Goal: Task Accomplishment & Management: Use online tool/utility

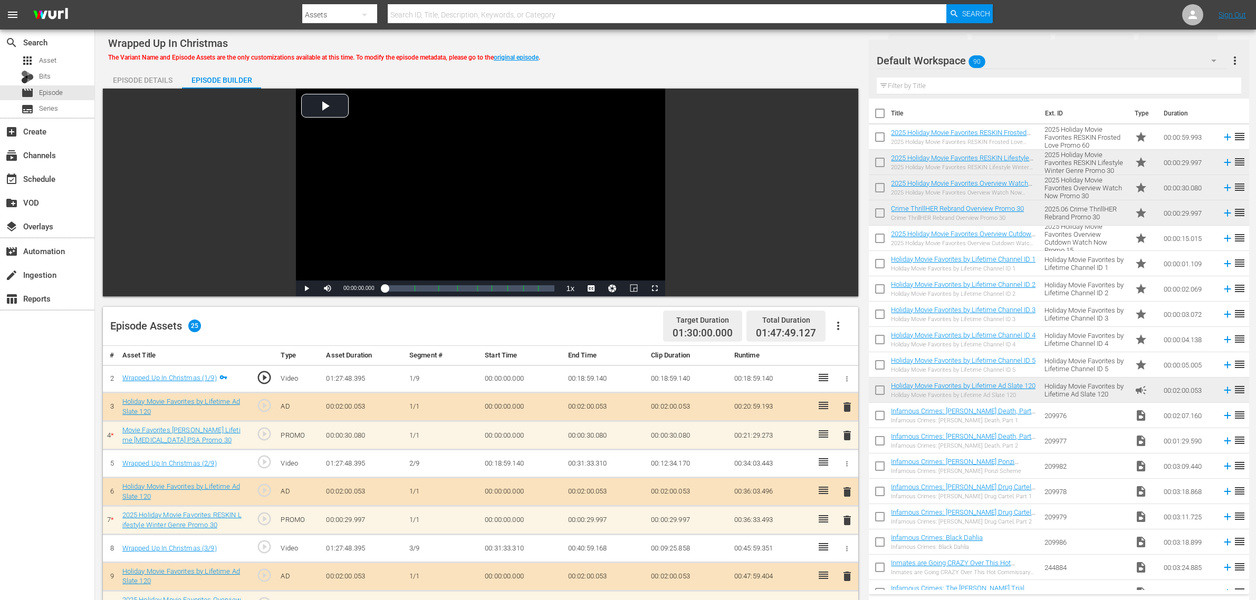
scroll to position [330, 0]
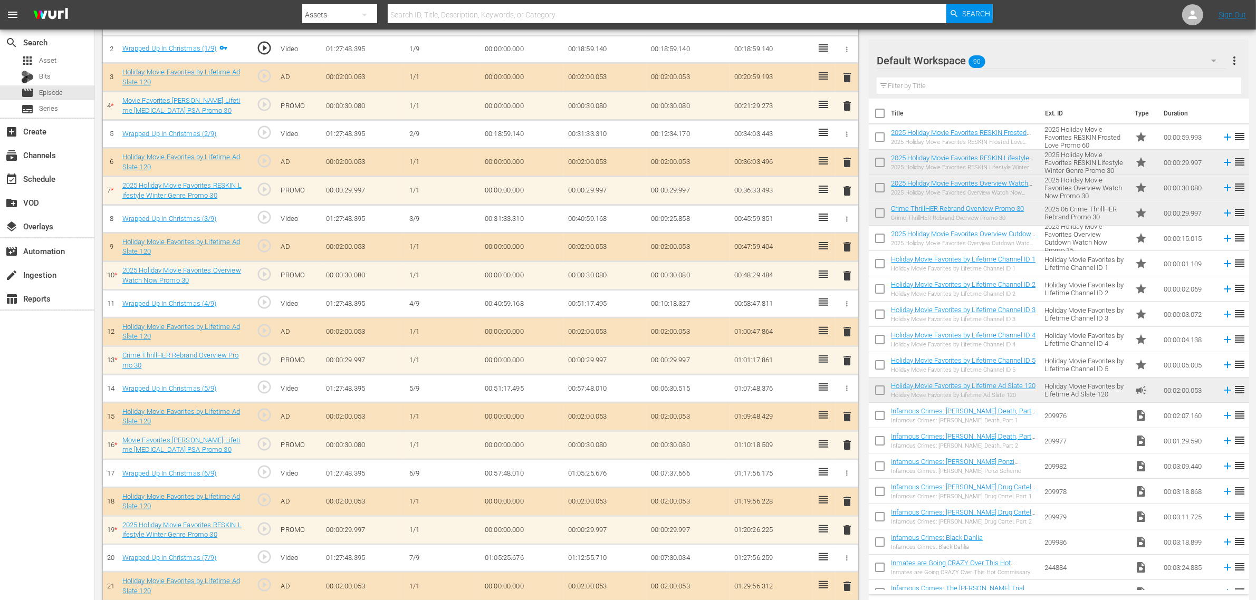
click at [57, 417] on div "search Search apps Asset Bits movie Episode subtitles Series add_box Create sub…" at bounding box center [47, 330] width 95 height 600
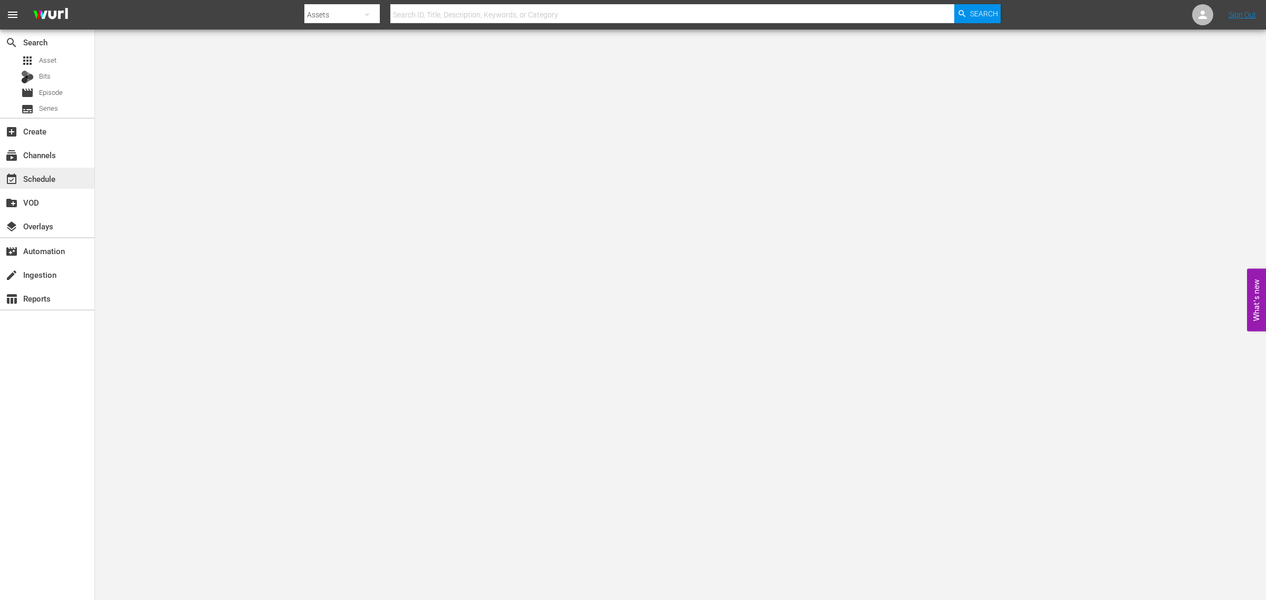
click at [33, 182] on div "event_available Schedule" at bounding box center [29, 176] width 59 height 9
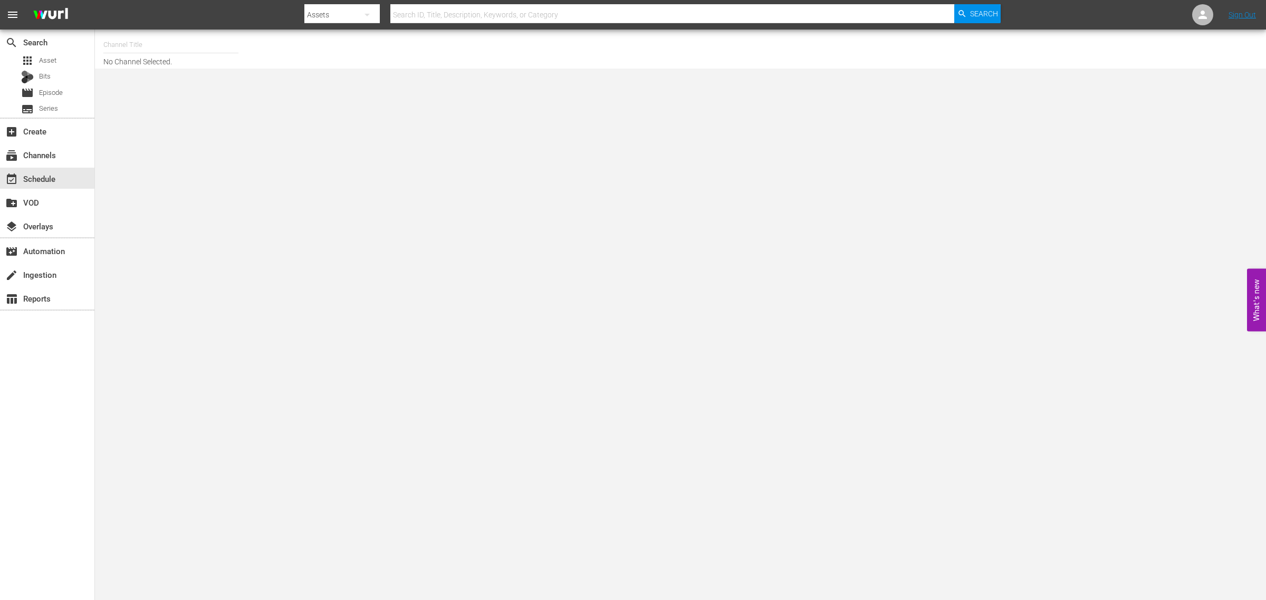
click at [149, 39] on input "text" at bounding box center [170, 44] width 135 height 25
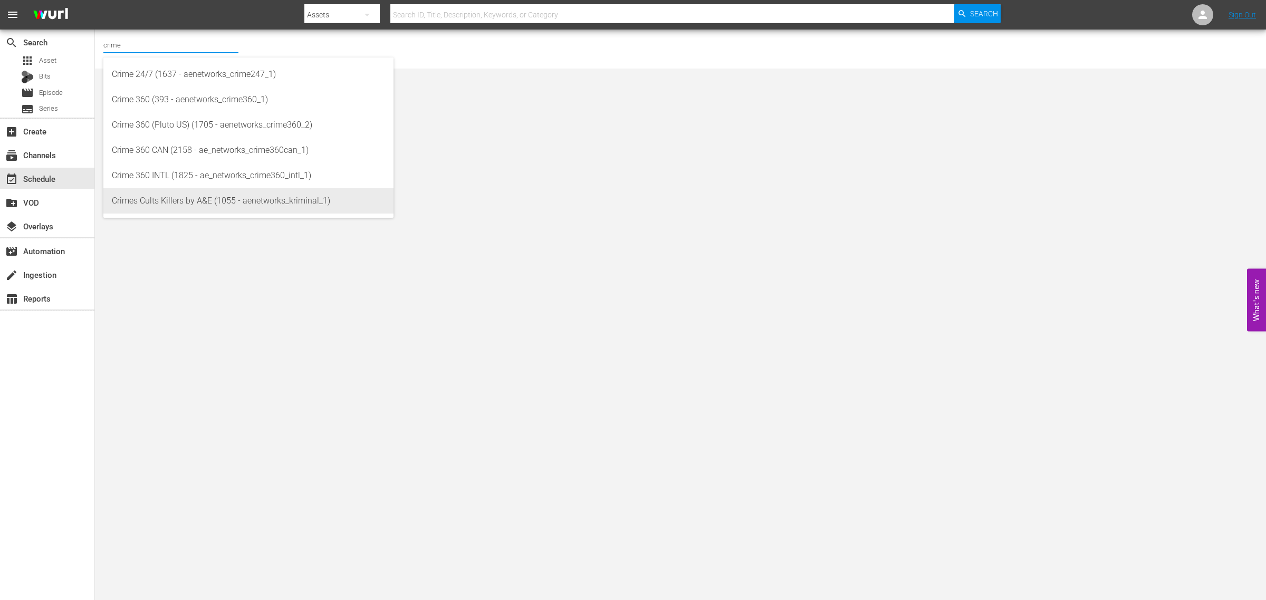
click at [229, 202] on div "Crimes Cults Killers by A&E (1055 - aenetworks_kriminal_1)" at bounding box center [248, 200] width 273 height 25
type input "Crimes Cults Killers by A&E (1055 - aenetworks_kriminal_1)"
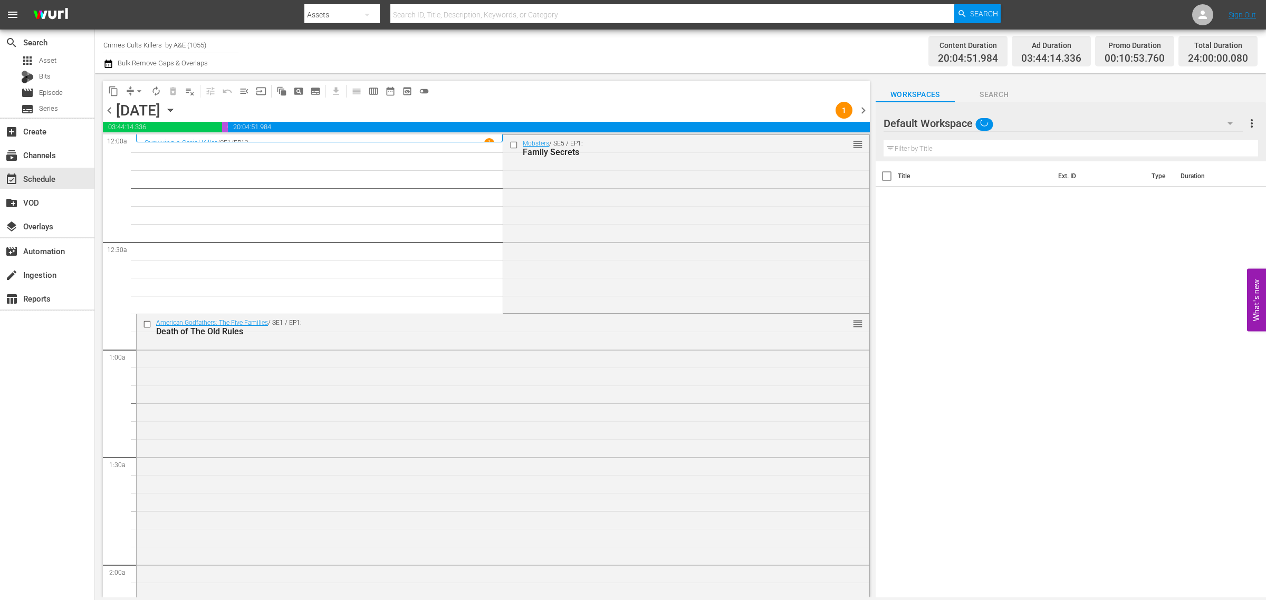
click at [172, 111] on icon "button" at bounding box center [170, 110] width 5 height 3
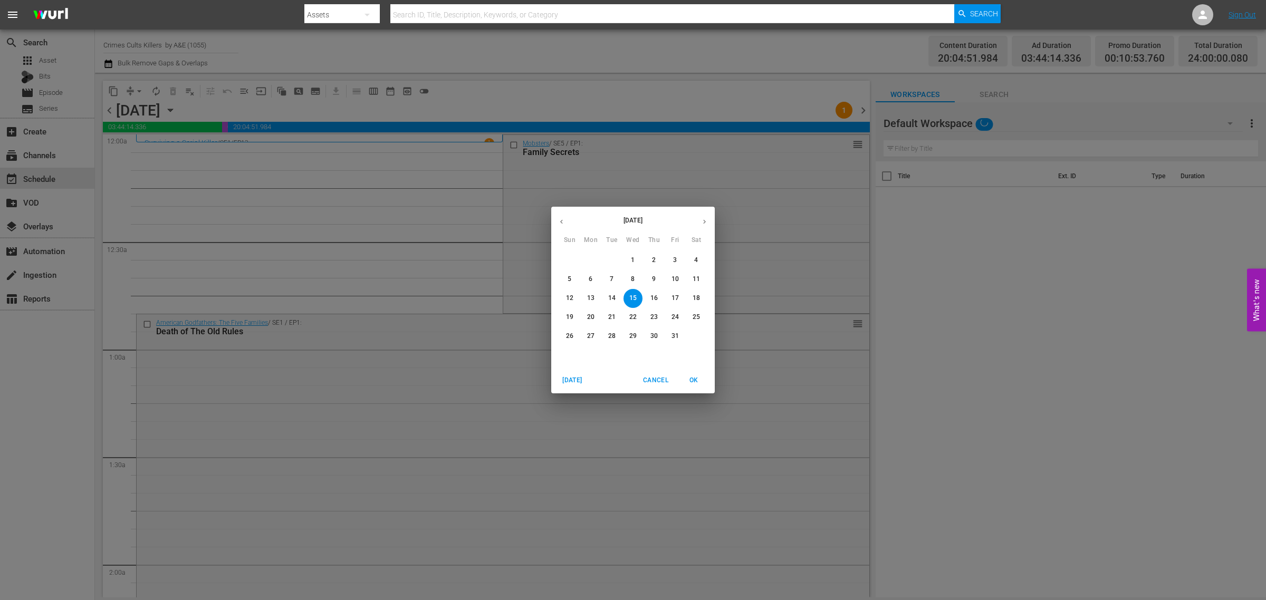
click at [632, 317] on p "22" at bounding box center [632, 317] width 7 height 9
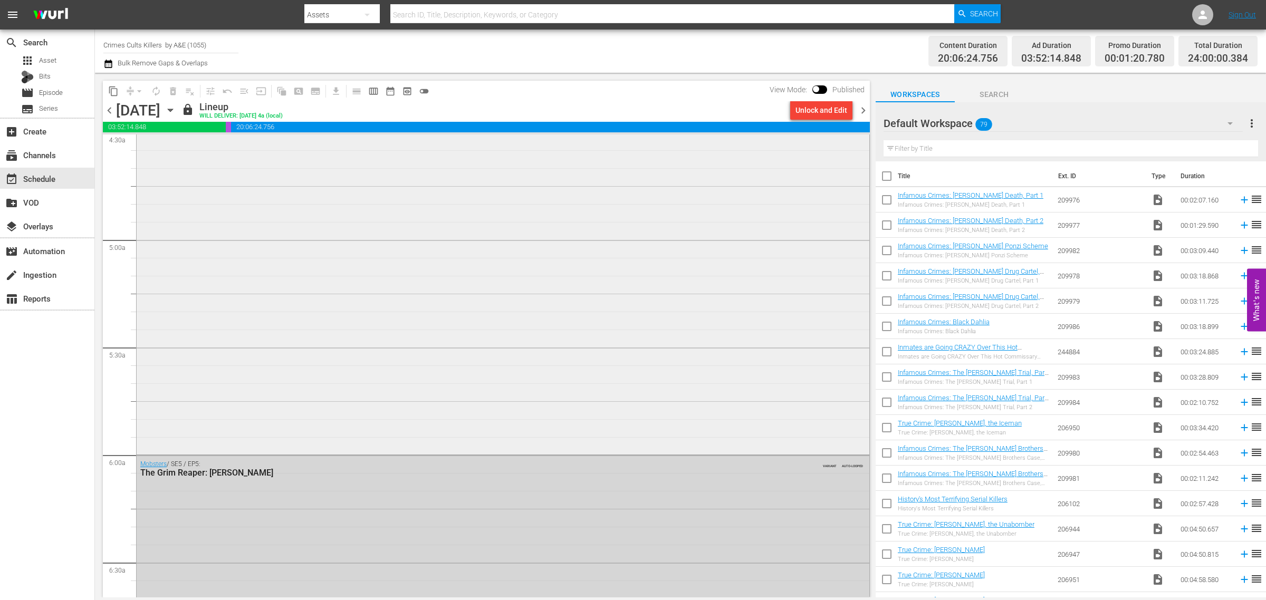
scroll to position [989, 0]
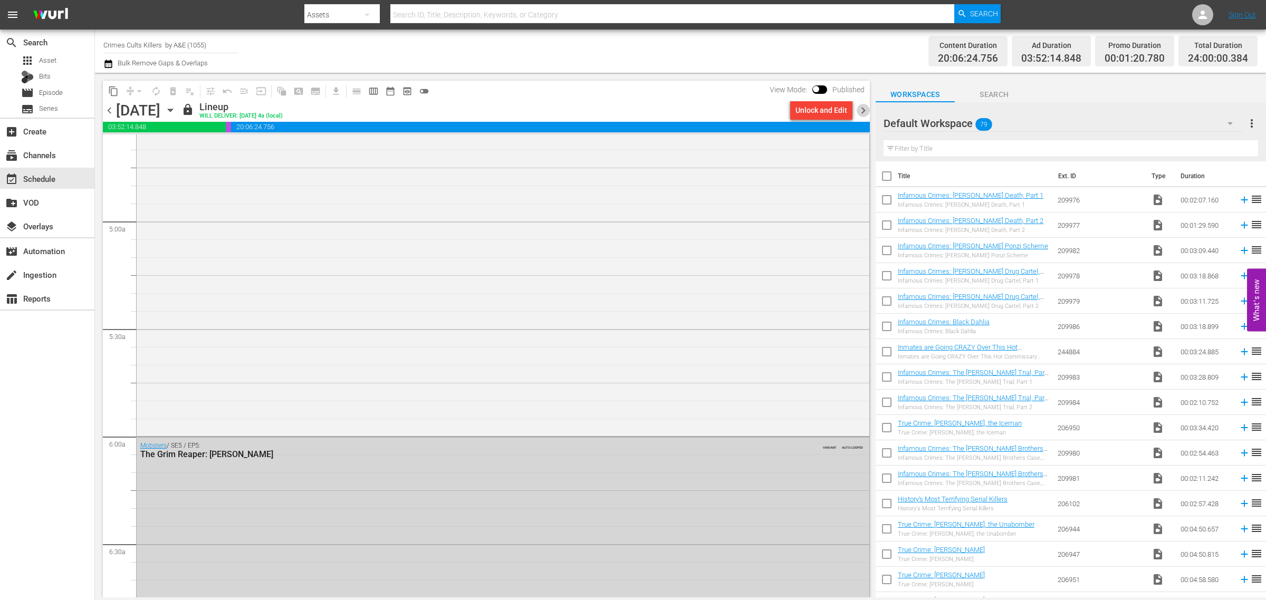
click at [862, 109] on span "chevron_right" at bounding box center [863, 110] width 13 height 13
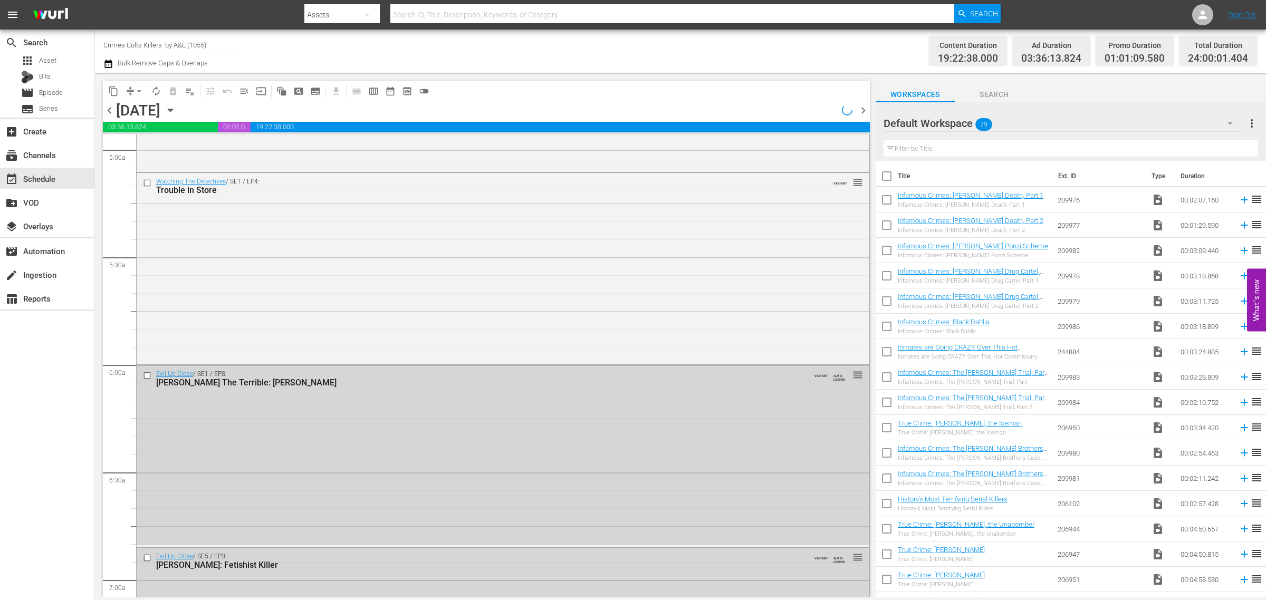
scroll to position [1007, 0]
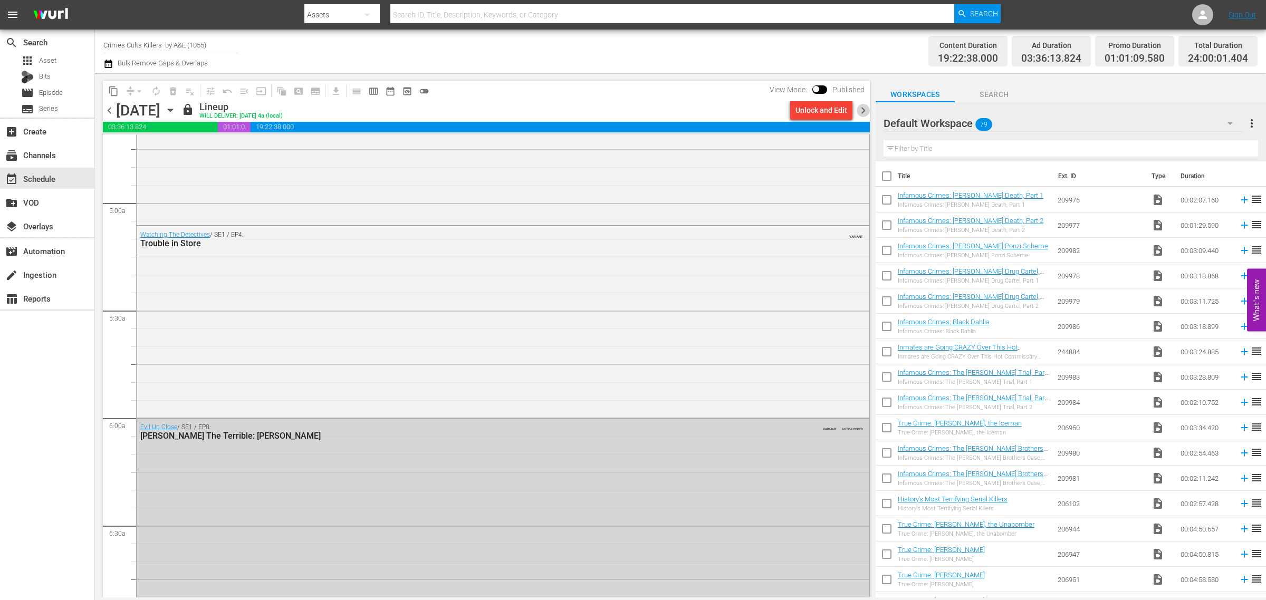
click at [866, 109] on span "chevron_right" at bounding box center [863, 110] width 13 height 13
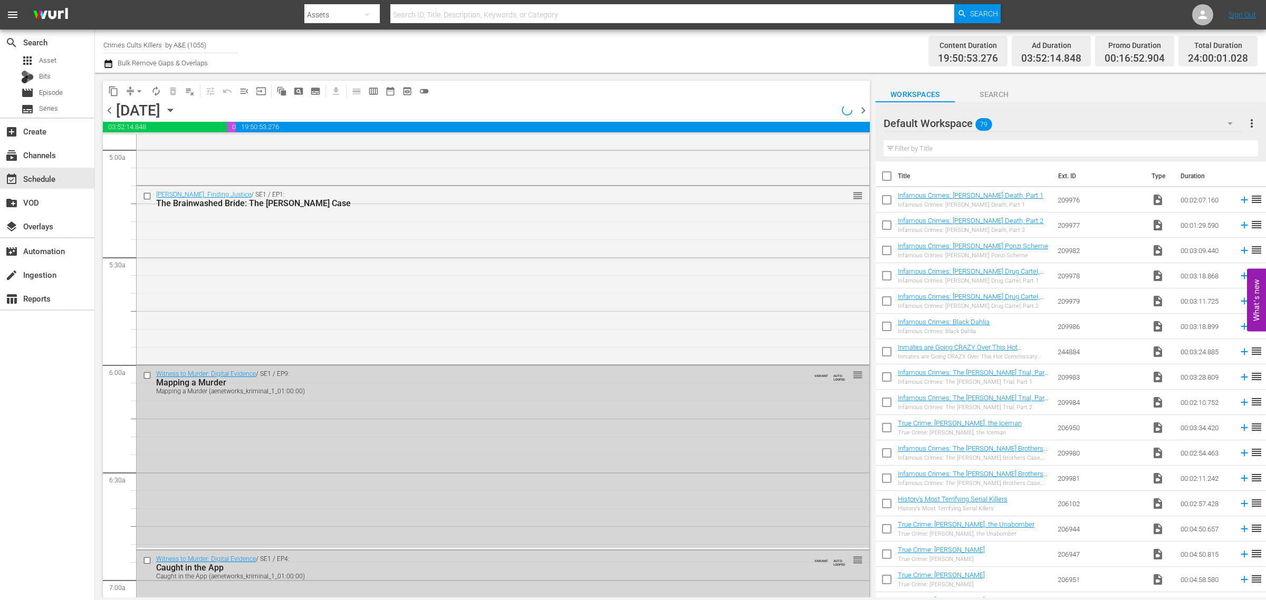
scroll to position [971, 0]
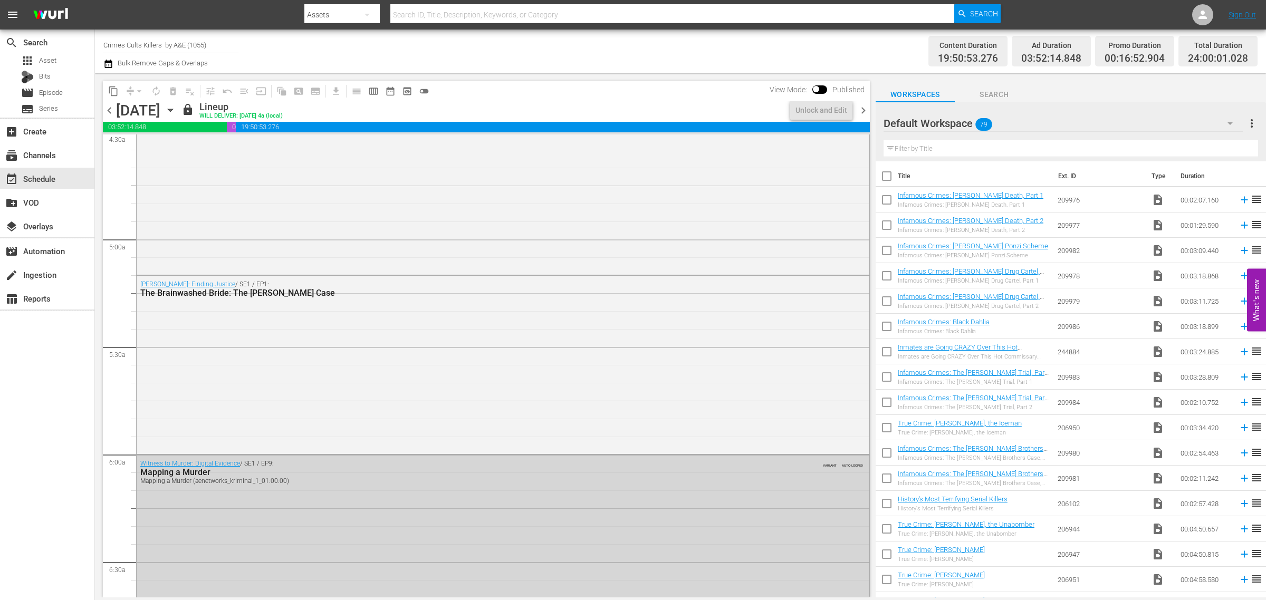
click at [107, 109] on span "chevron_left" at bounding box center [109, 110] width 13 height 13
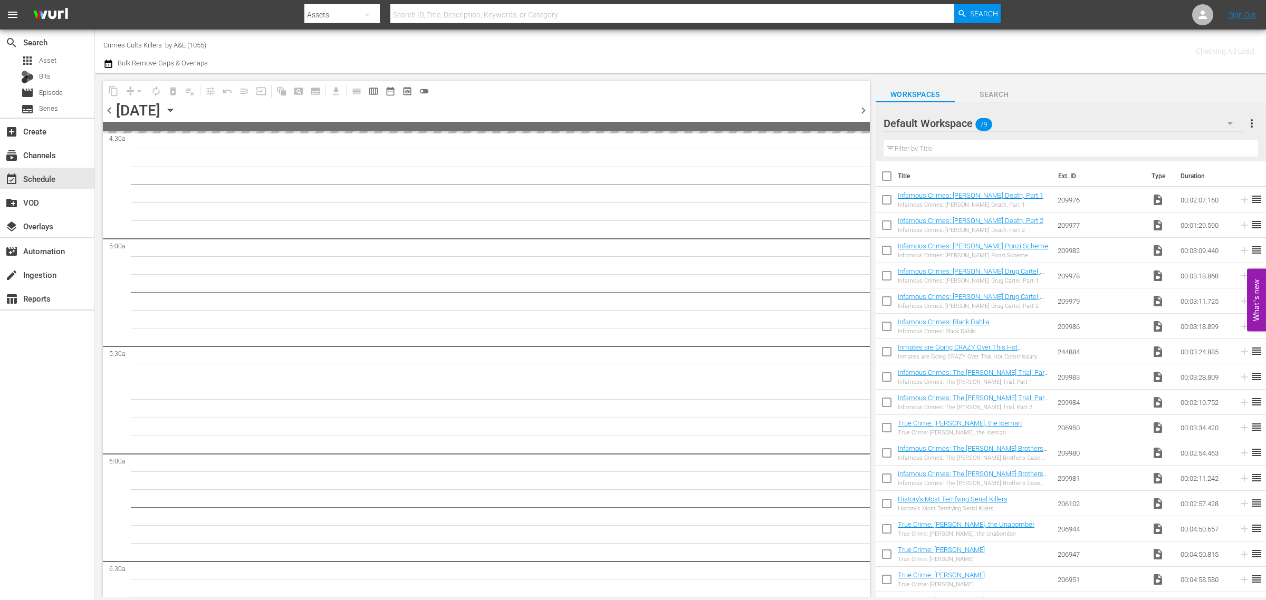
scroll to position [1061, 0]
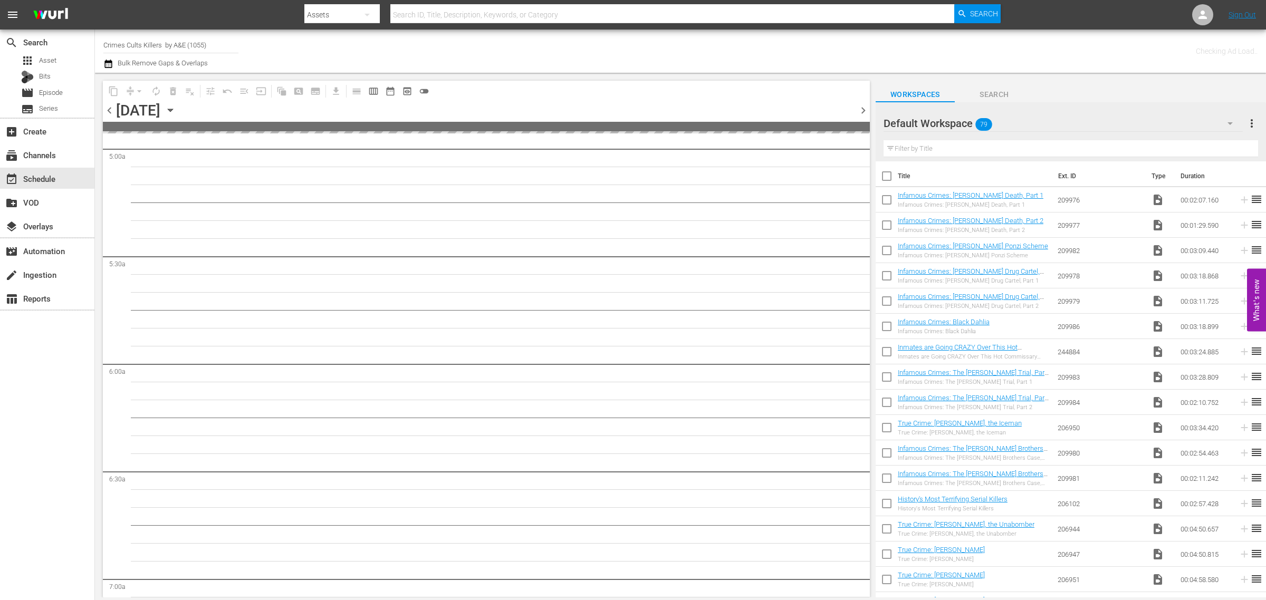
click at [107, 109] on span "chevron_left" at bounding box center [109, 110] width 13 height 13
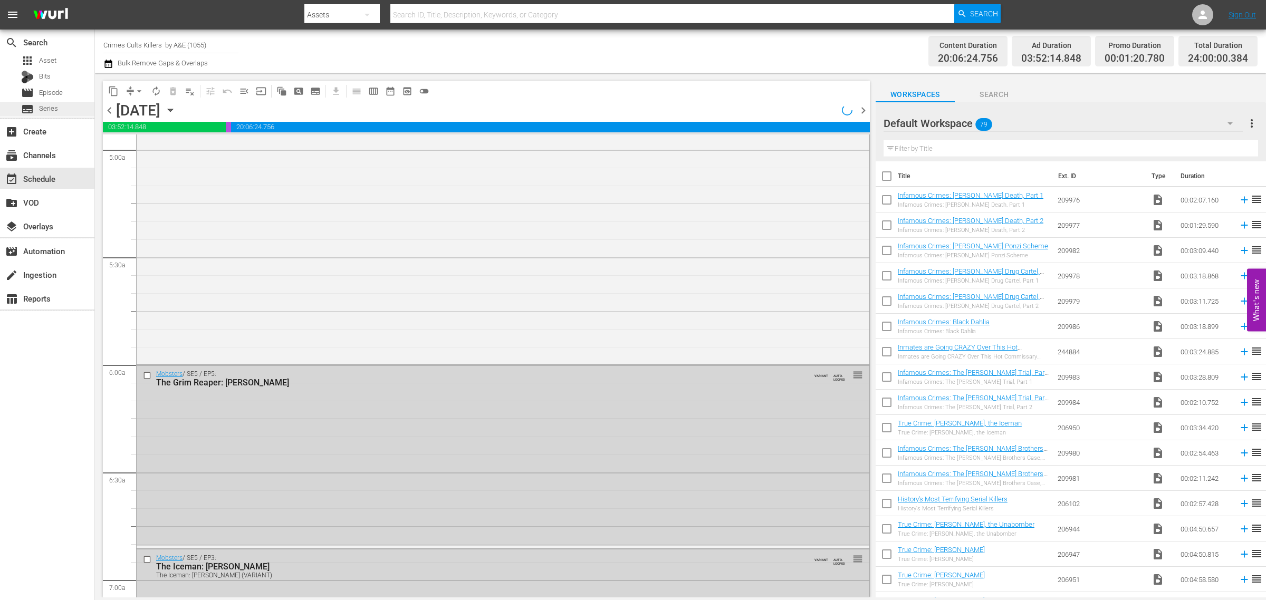
scroll to position [989, 0]
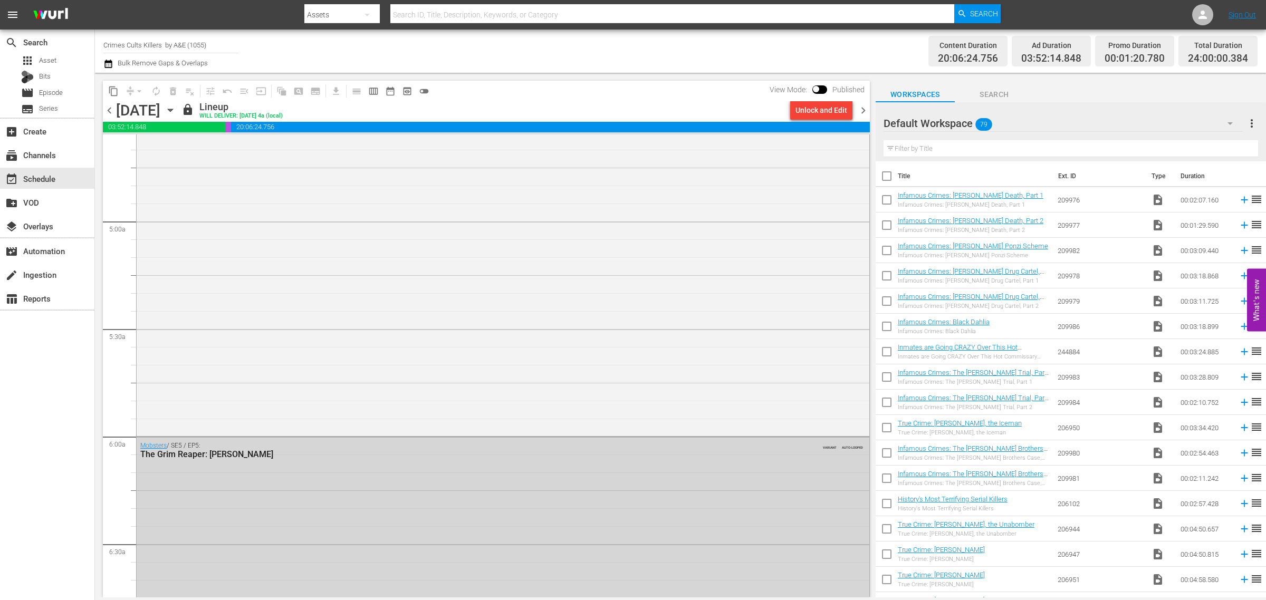
drag, startPoint x: 214, startPoint y: 43, endPoint x: -192, endPoint y: 19, distance: 406.3
click at [0, 19] on html "menu Search By Assets Search ID, Title, Description, Keywords, or Category Sear…" at bounding box center [633, 300] width 1266 height 600
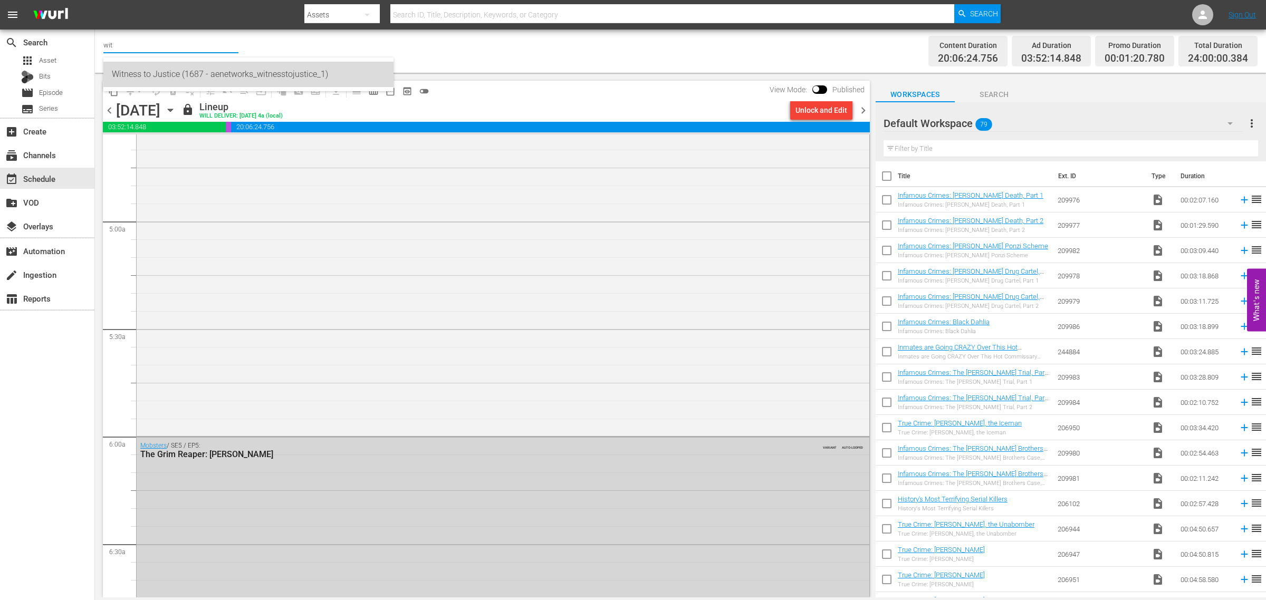
click at [172, 82] on div "Witness to Justice (1687 - aenetworks_witnesstojustice_1)" at bounding box center [248, 74] width 273 height 25
type input "Witness to Justice (1687 - aenetworks_witnesstojustice_1)"
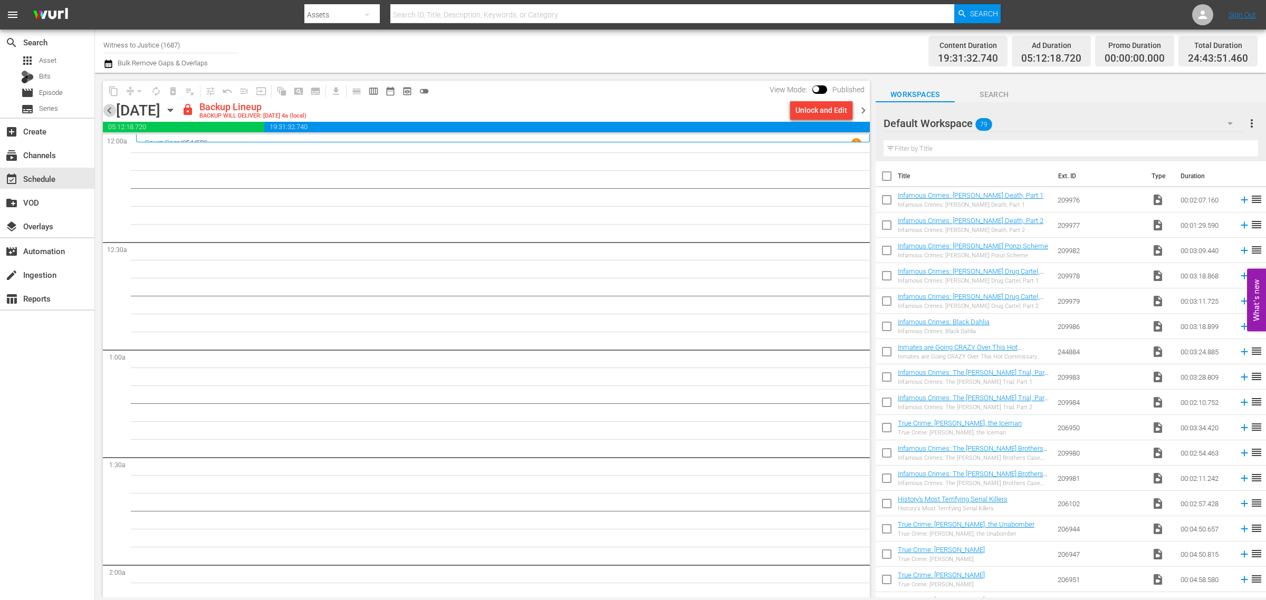
click at [110, 114] on span "chevron_left" at bounding box center [109, 110] width 13 height 13
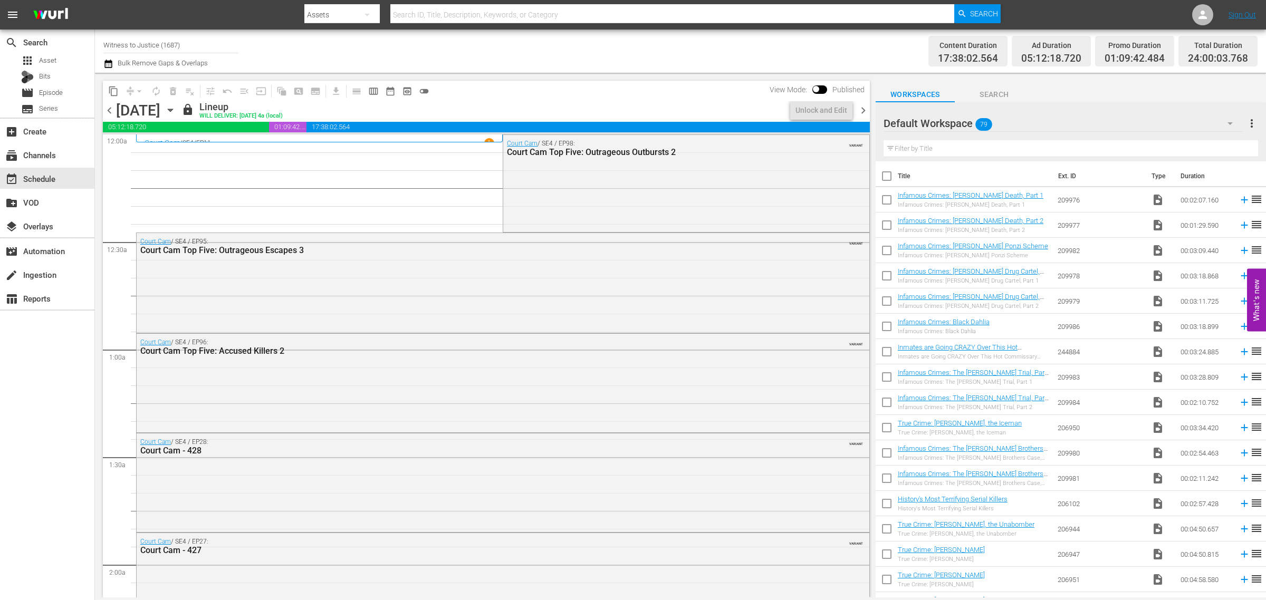
click at [863, 111] on span "chevron_right" at bounding box center [863, 110] width 13 height 13
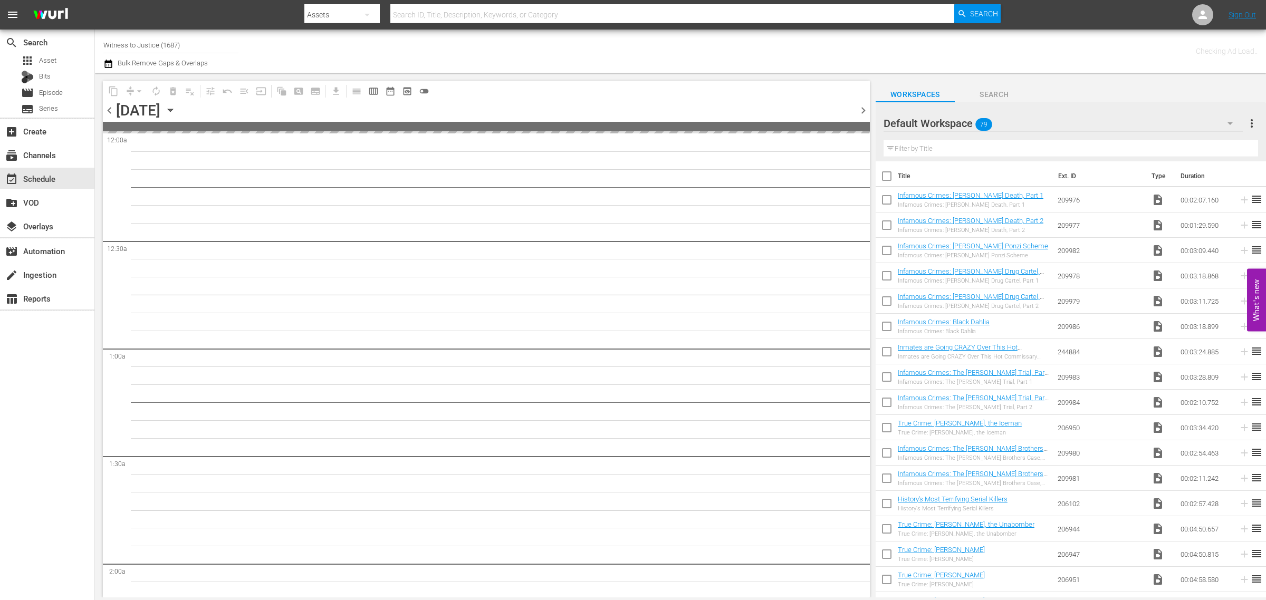
click at [668, 48] on div "Channel Title Witness to Justice (1687) Bulk Remove Gaps & Overlaps" at bounding box center [417, 51] width 629 height 38
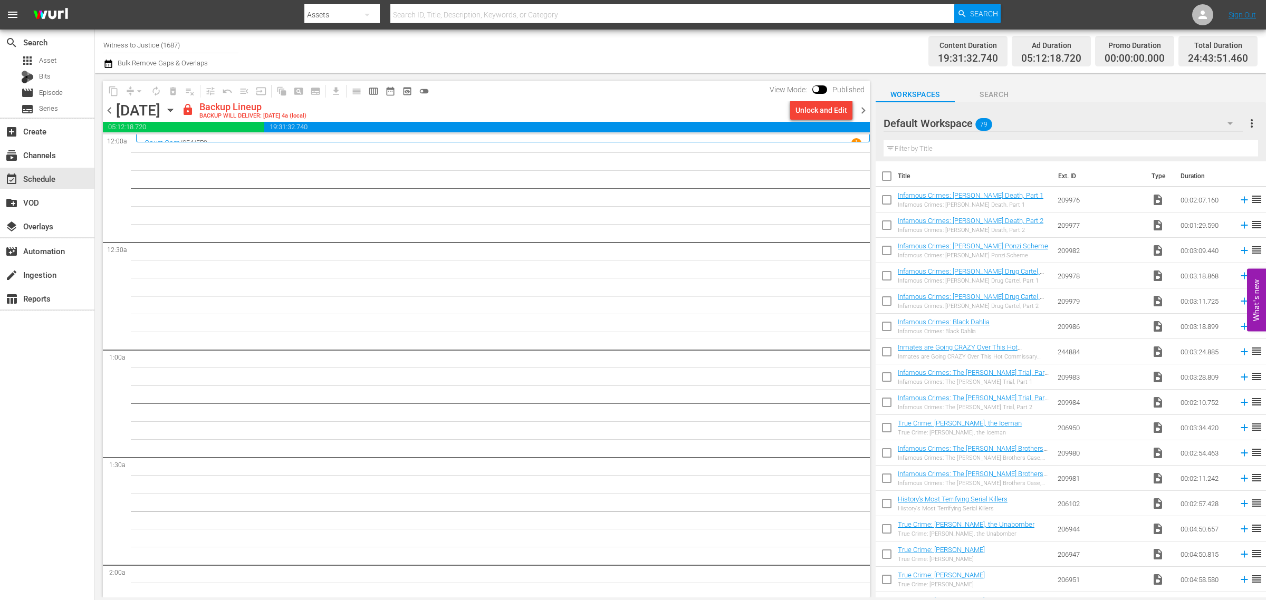
click at [863, 106] on span "chevron_right" at bounding box center [863, 110] width 13 height 13
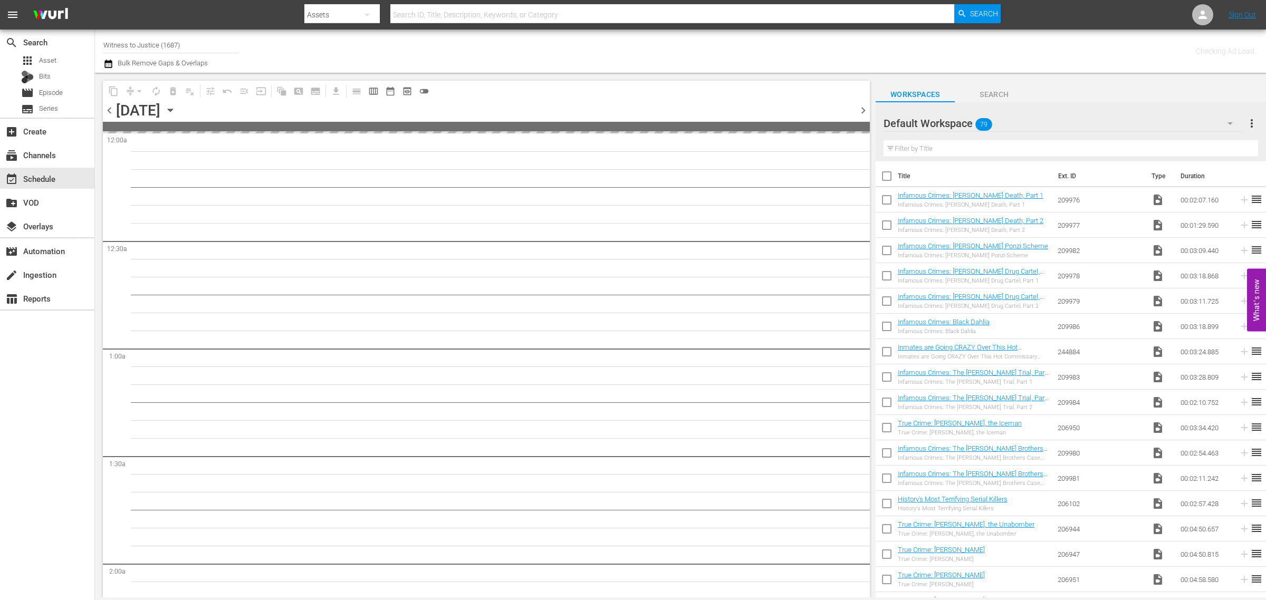
click at [636, 48] on div "Channel Title Witness to Justice (1687) Bulk Remove Gaps & Overlaps" at bounding box center [417, 51] width 629 height 38
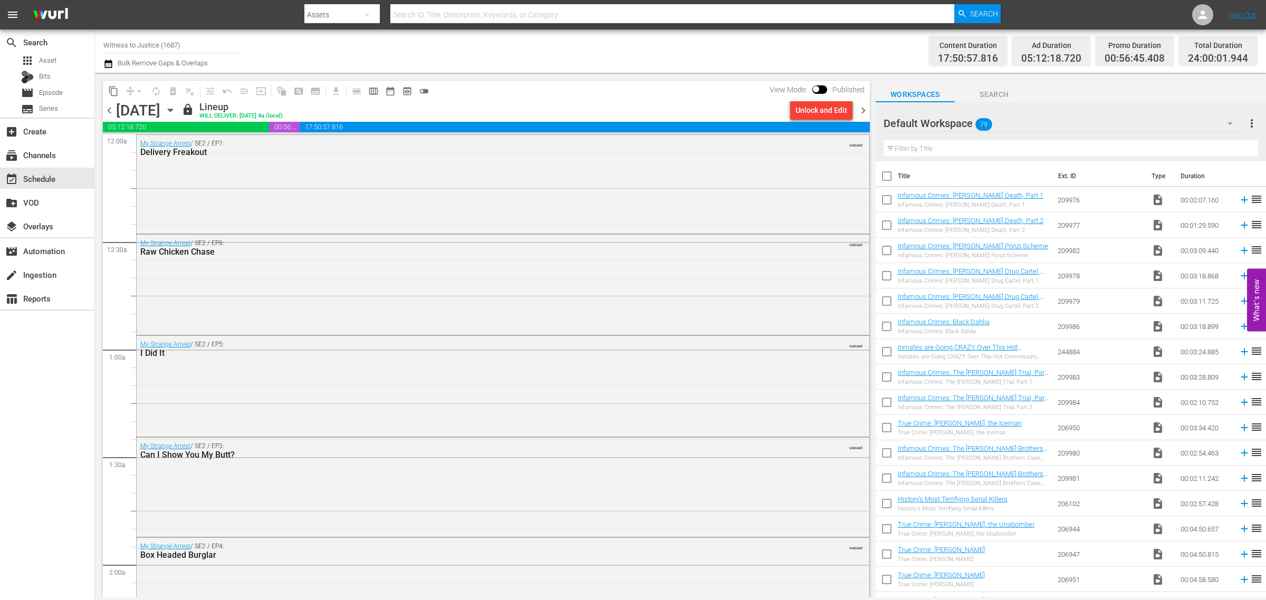
click at [102, 109] on div "content_copy compress arrow_drop_down autorenew_outlined delete_forever_outline…" at bounding box center [483, 335] width 777 height 525
click at [111, 109] on span "chevron_left" at bounding box center [109, 110] width 13 height 13
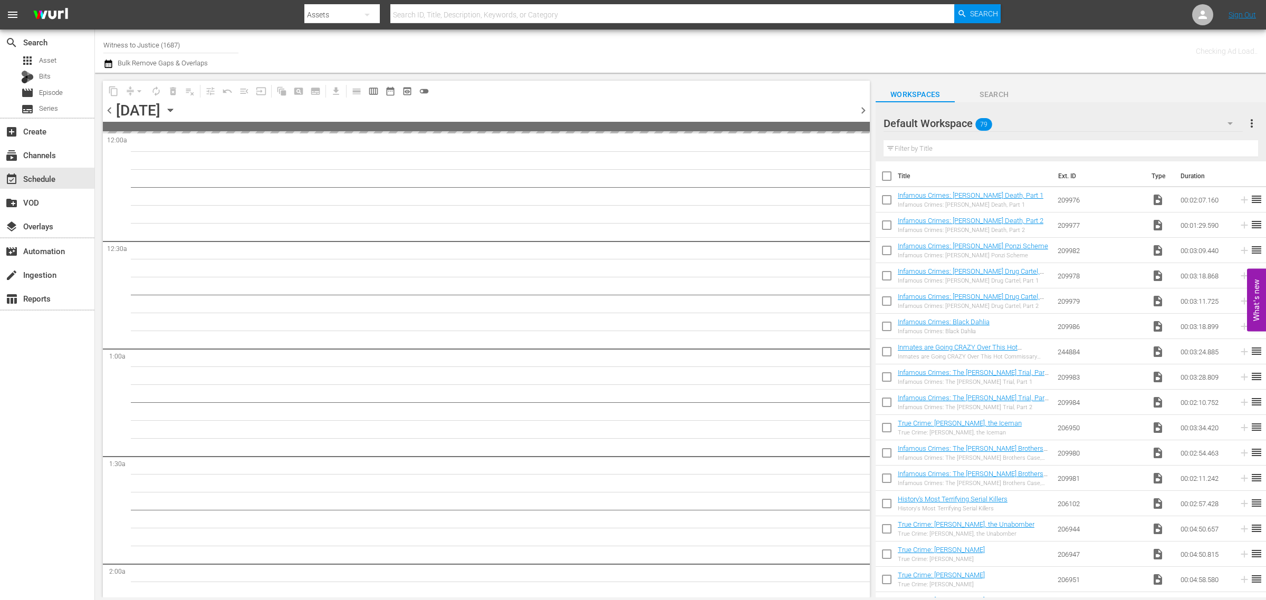
click at [694, 69] on div "Channel Title Witness to Justice (1687) Bulk Remove Gaps & Overlaps" at bounding box center [417, 51] width 629 height 38
click at [695, 51] on div "Channel Title Witness to Justice (1687) Bulk Remove Gaps & Overlaps" at bounding box center [417, 51] width 629 height 38
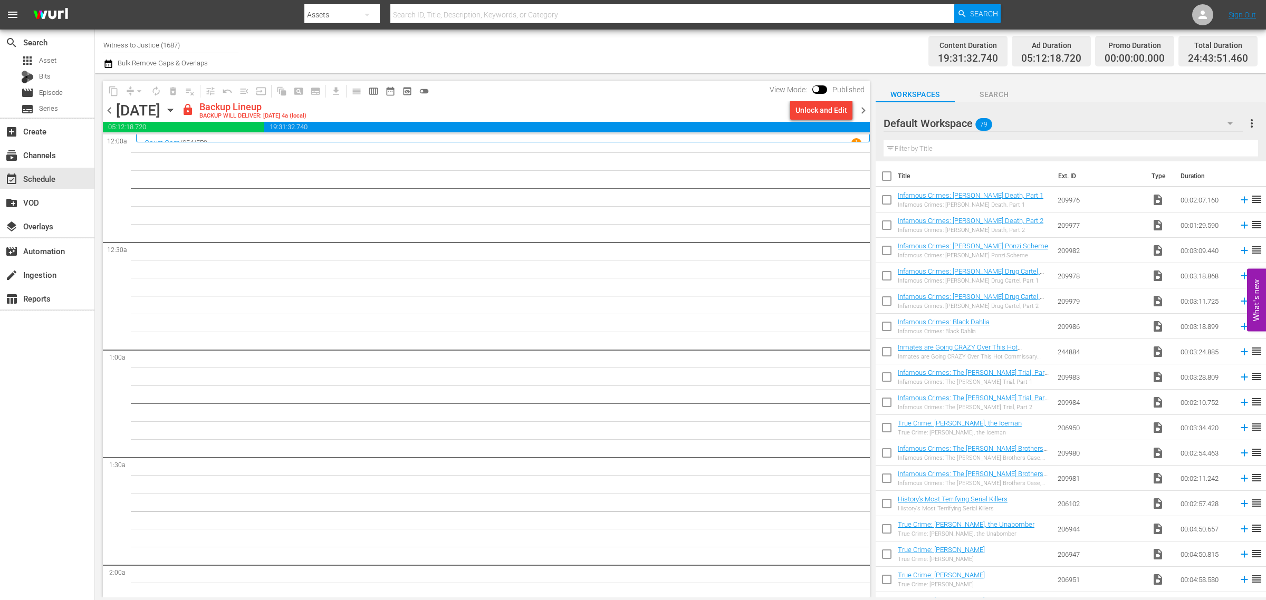
drag, startPoint x: 660, startPoint y: 44, endPoint x: 720, endPoint y: 47, distance: 59.7
click at [660, 44] on div "Channel Title Witness to Justice (1687) Bulk Remove Gaps & Overlaps" at bounding box center [417, 51] width 629 height 38
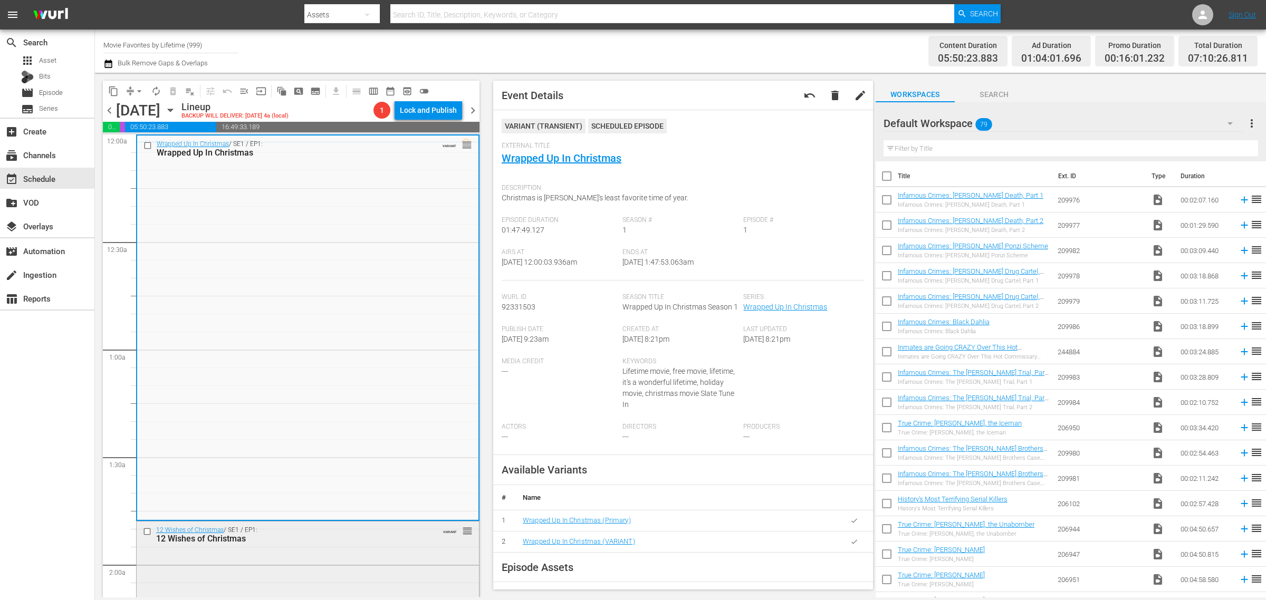
scroll to position [396, 0]
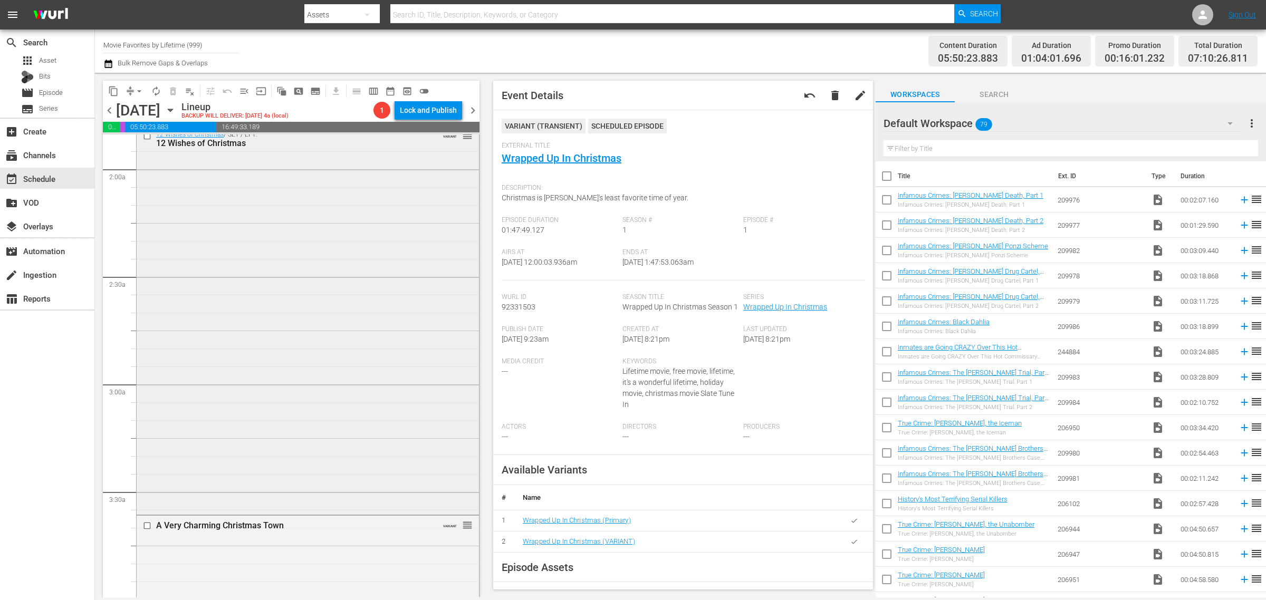
click at [297, 281] on div "12 Wishes of Christmas / SE1 / EP1: 12 Wishes of Christmas VARIANT reorder" at bounding box center [308, 319] width 342 height 387
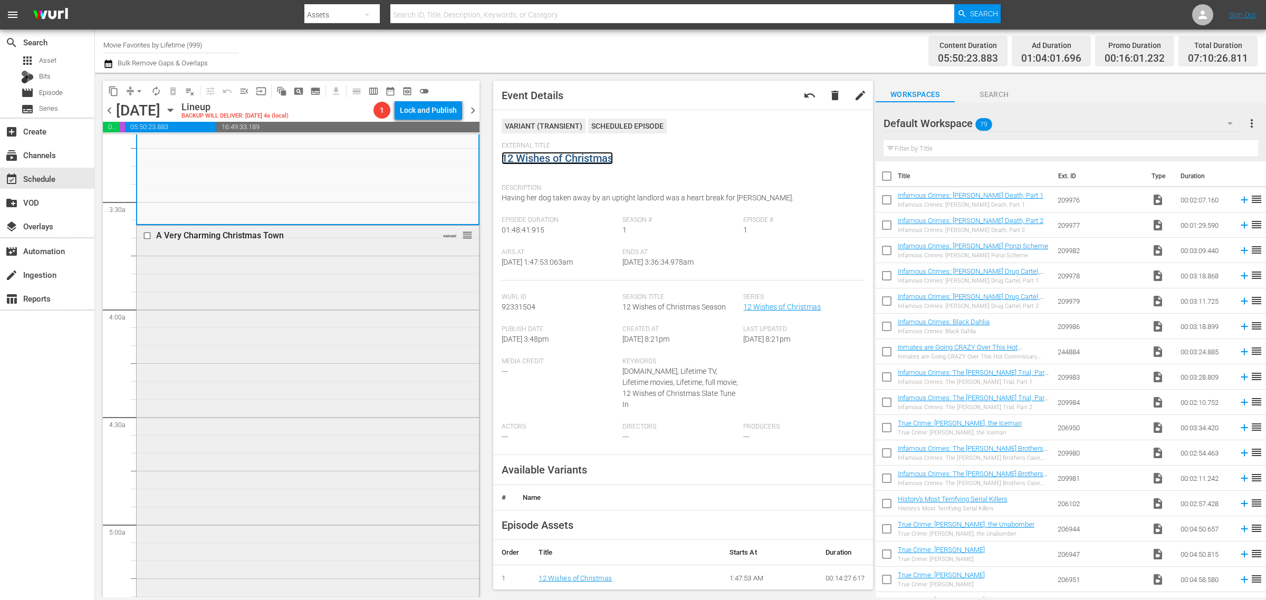
scroll to position [725, 0]
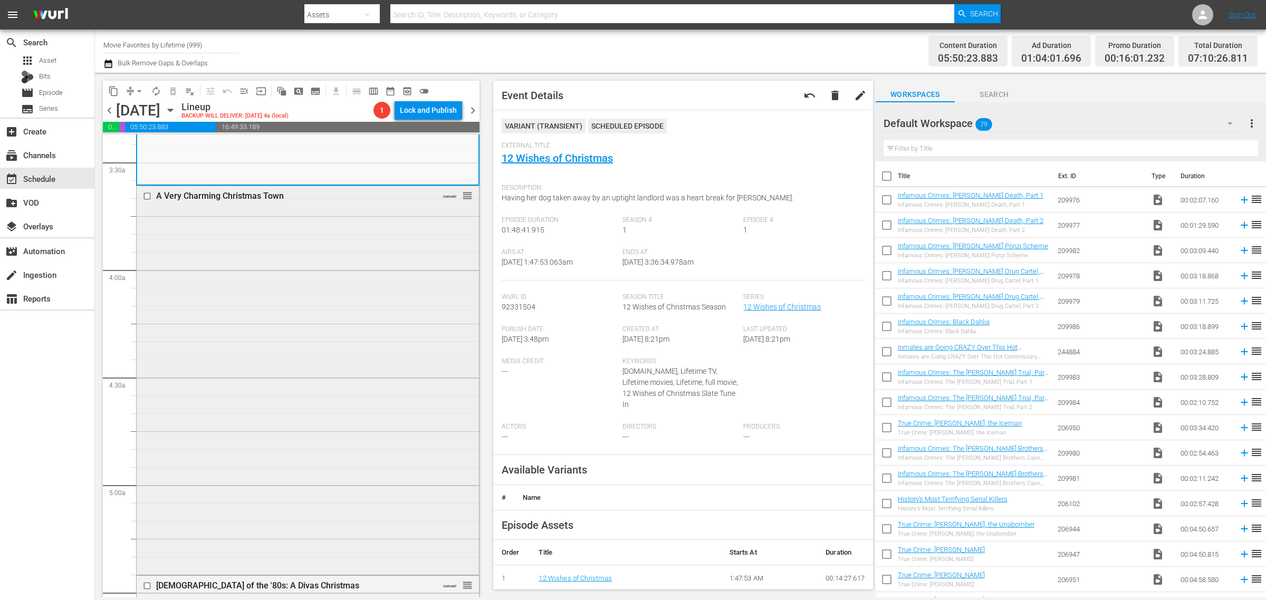
click at [284, 310] on div "A Very Charming Christmas Town VARIANT reorder" at bounding box center [308, 379] width 342 height 387
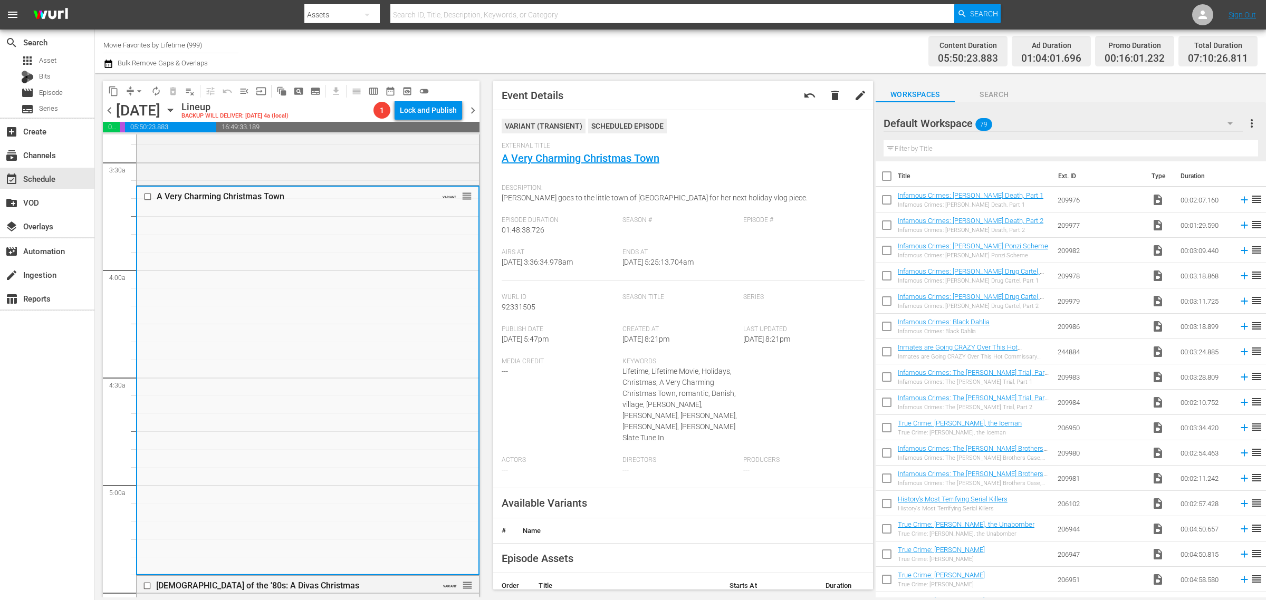
click at [821, 44] on div "Content Duration 05:50:23.883 Ad Duration 01:04:01.696 Promo Duration 00:16:01.…" at bounding box center [995, 51] width 525 height 38
click at [891, 46] on div "Content Duration 05:50:23.883 Ad Duration 01:04:01.696 Promo Duration 00:16:01.…" at bounding box center [995, 51] width 525 height 38
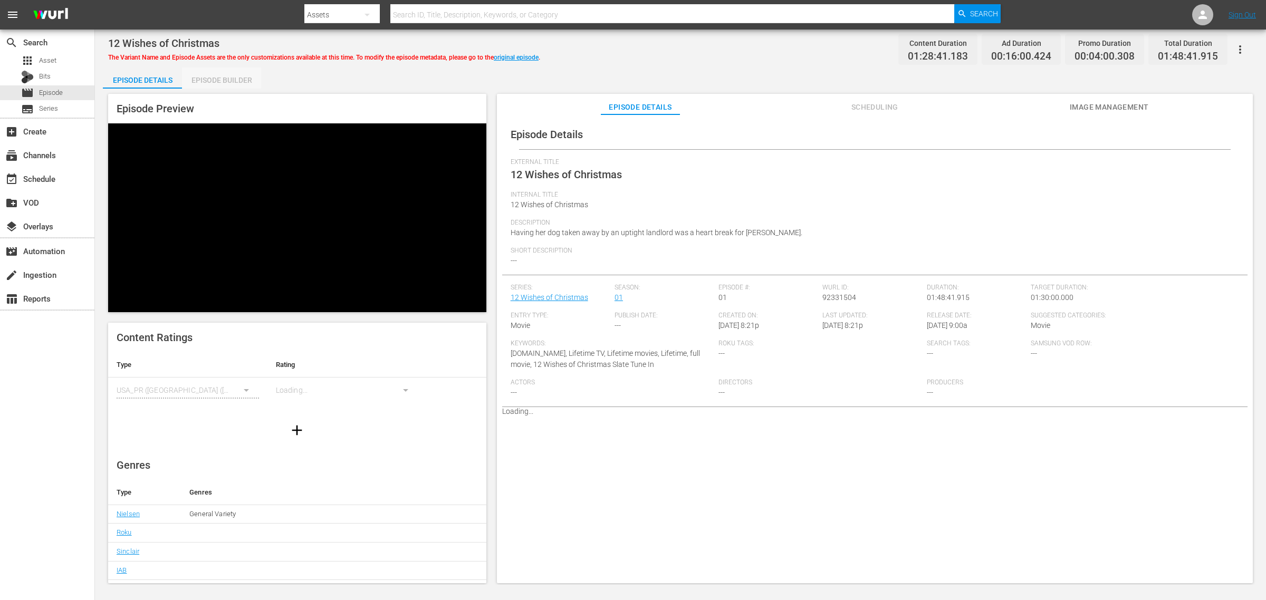
click at [220, 81] on div "Episode Builder" at bounding box center [221, 80] width 79 height 25
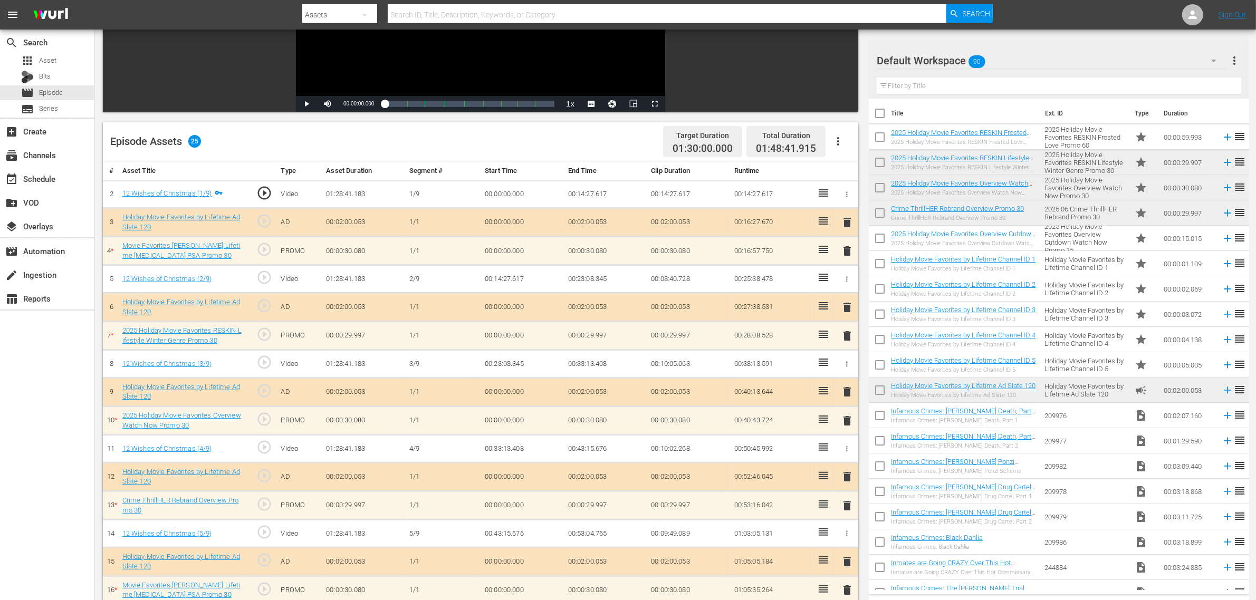
scroll to position [198, 0]
